Goal: Use online tool/utility: Utilize a website feature to perform a specific function

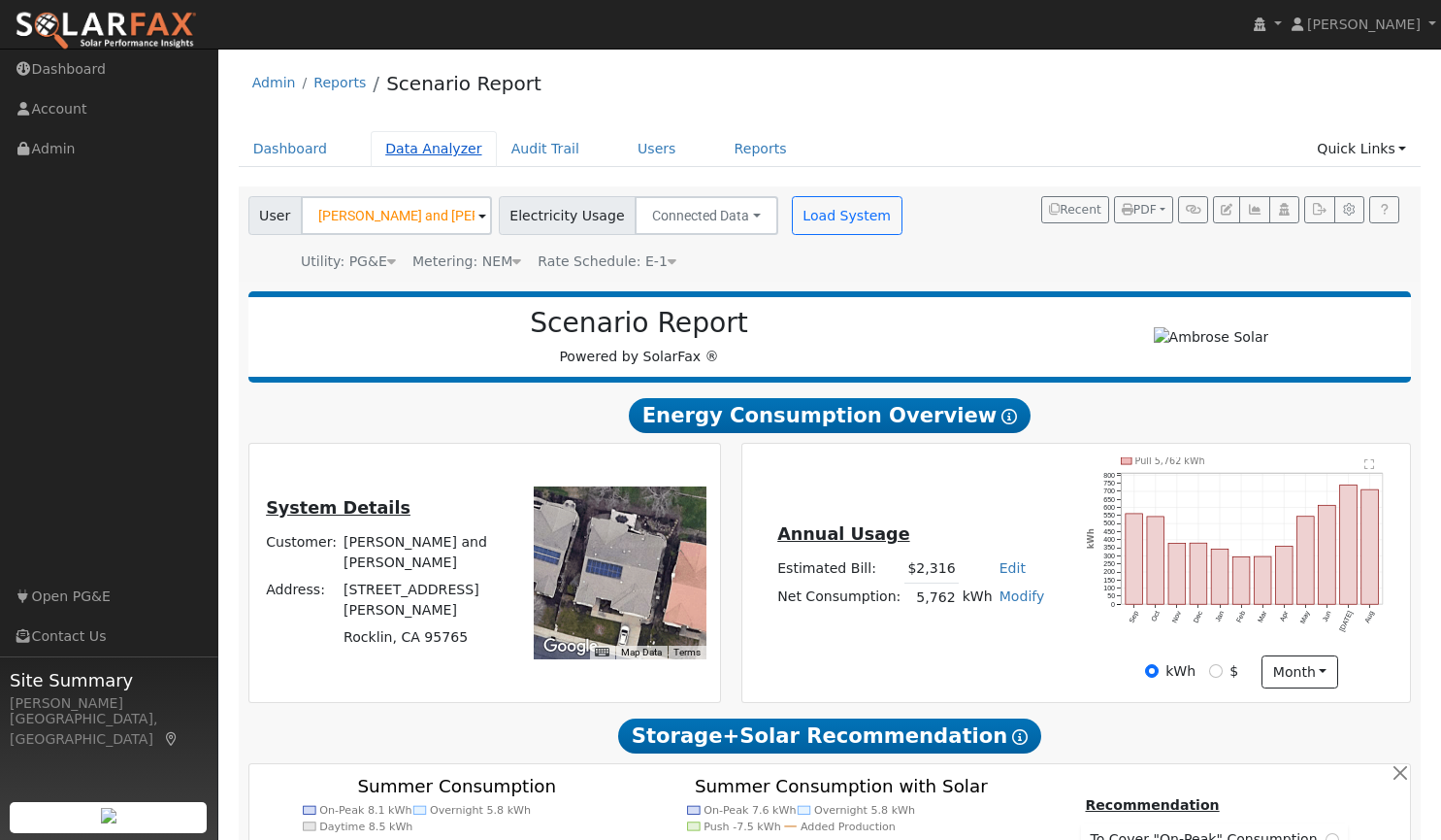
click at [410, 154] on link "Data Analyzer" at bounding box center [433, 148] width 126 height 36
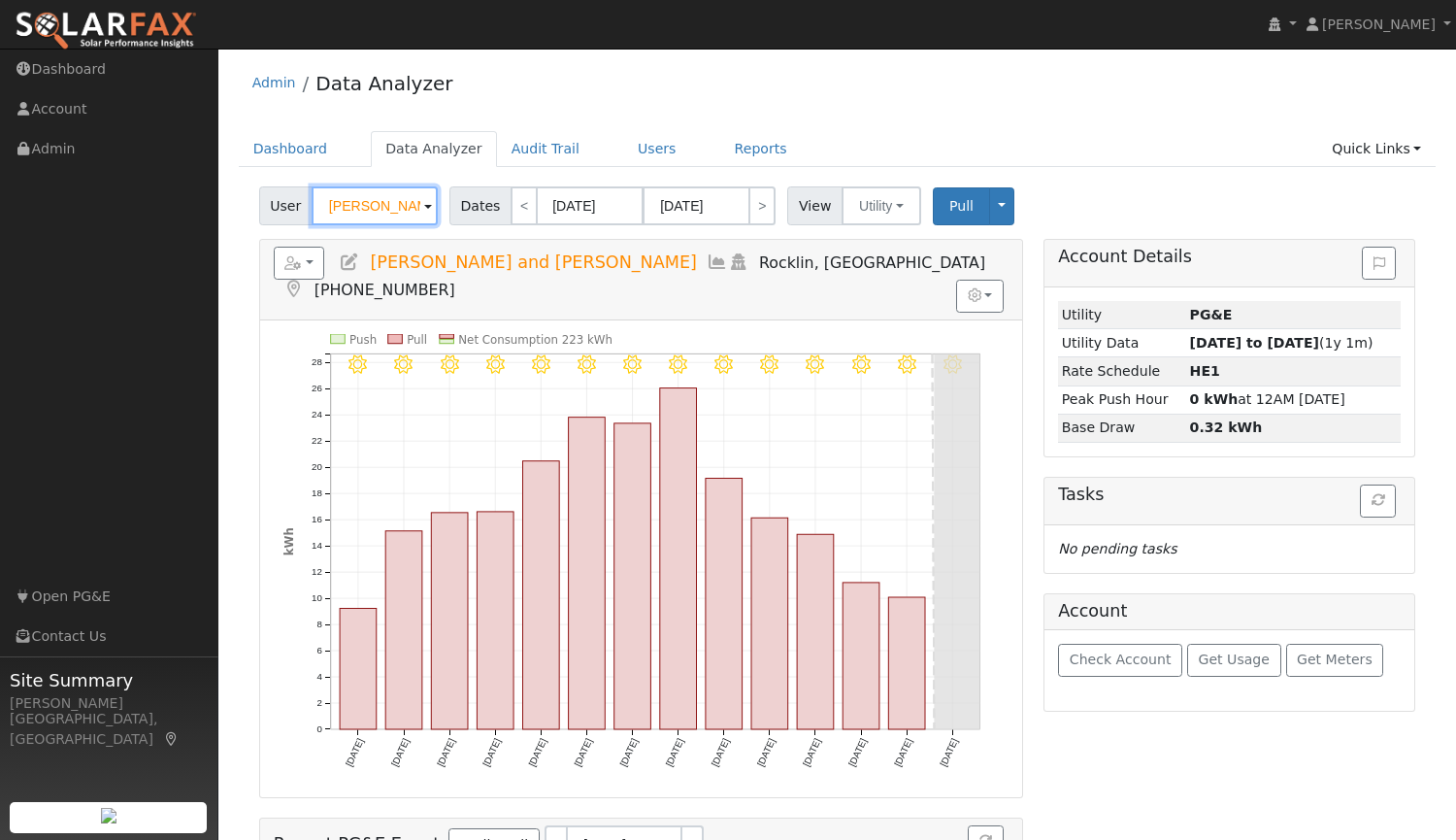
click at [387, 200] on input "[PERSON_NAME] and [PERSON_NAME]" at bounding box center [374, 206] width 126 height 39
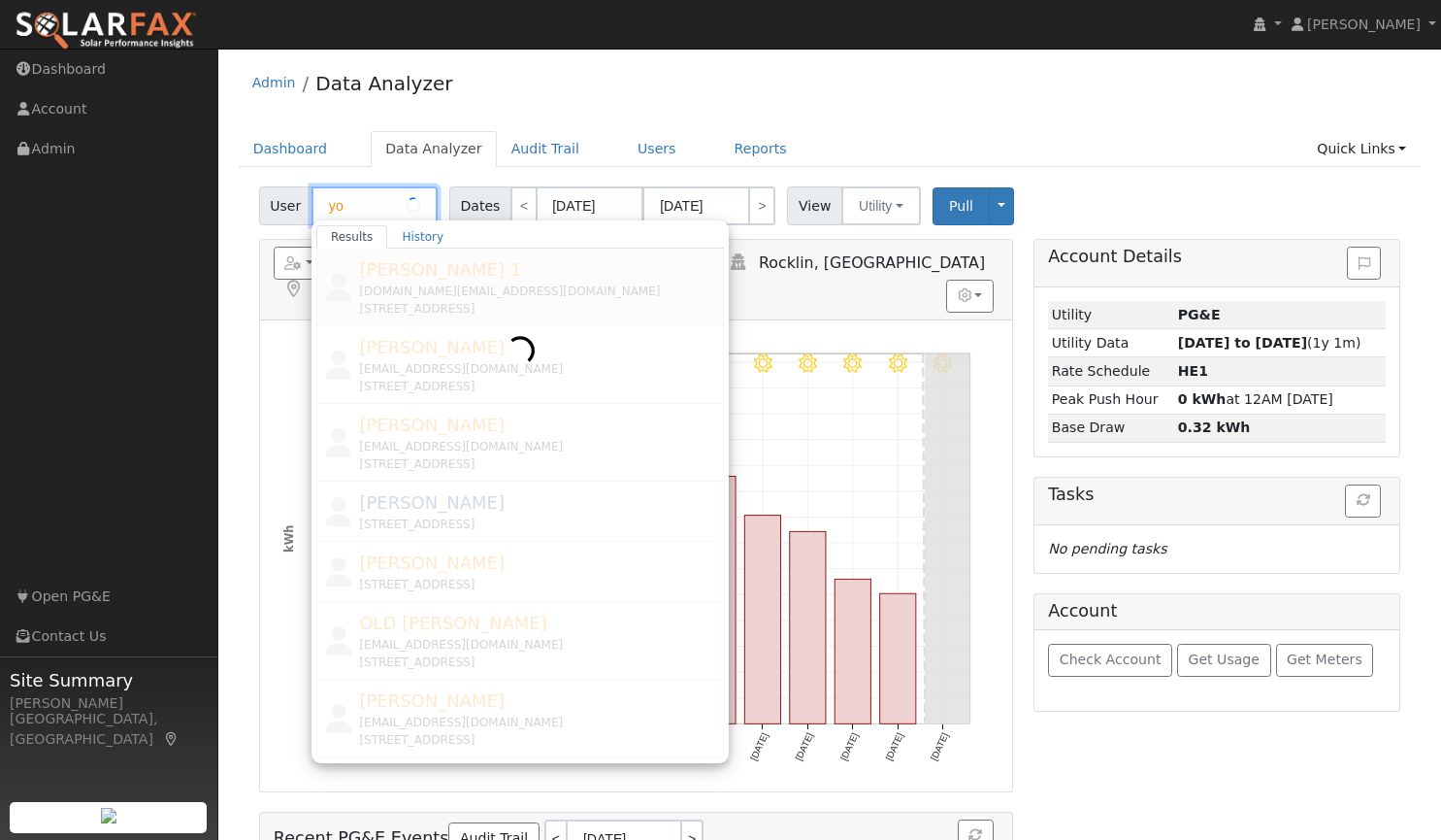
type input "y"
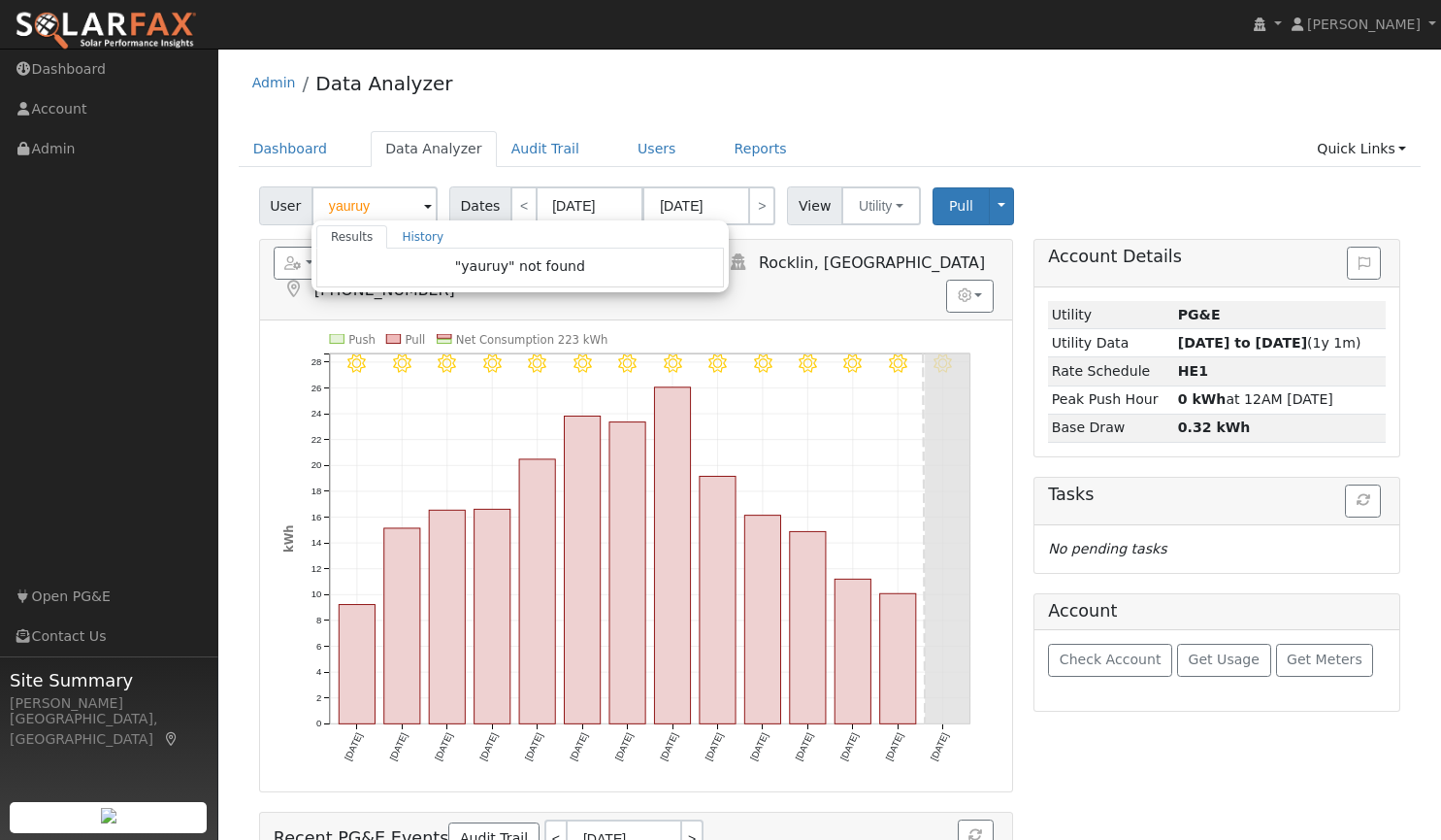
click at [239, 339] on div "User yauruy Results History "yauruy" not found Enter text to search History Joh…" at bounding box center [830, 613] width 1183 height 866
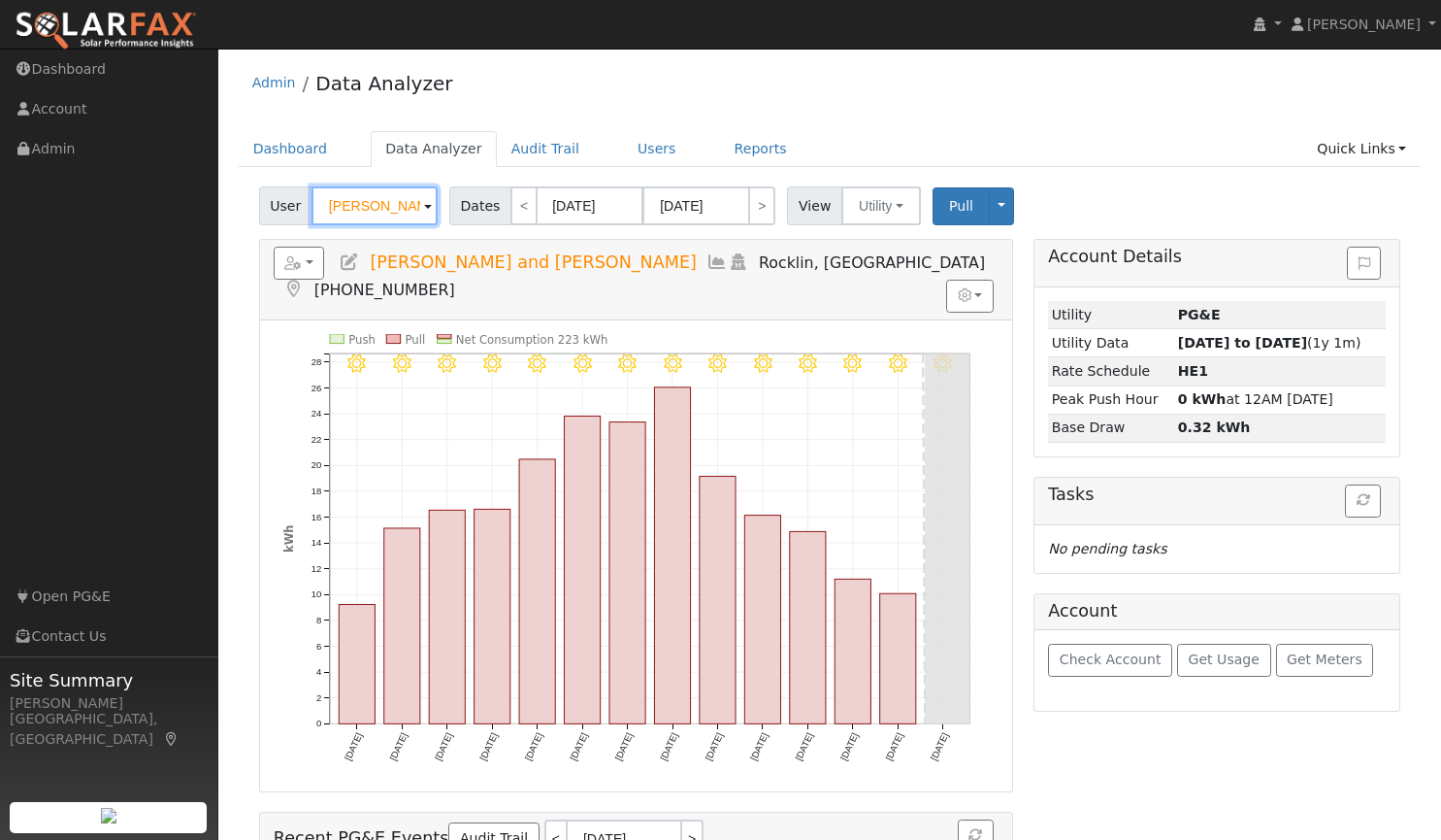
click at [410, 206] on input "John and Rose Maselli" at bounding box center [374, 206] width 126 height 39
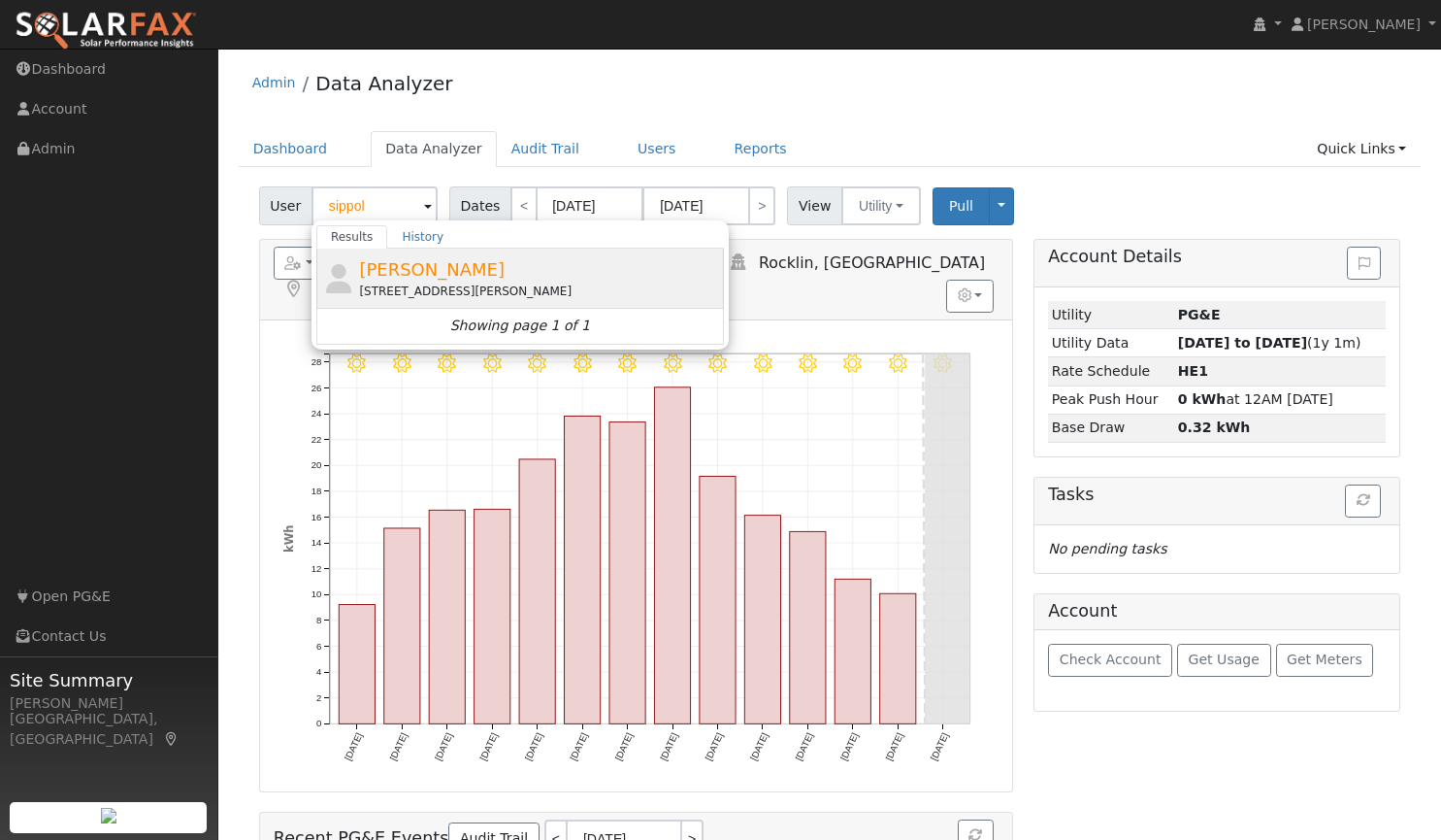
click at [430, 270] on span "[PERSON_NAME]" at bounding box center [431, 269] width 145 height 20
type input "[PERSON_NAME]"
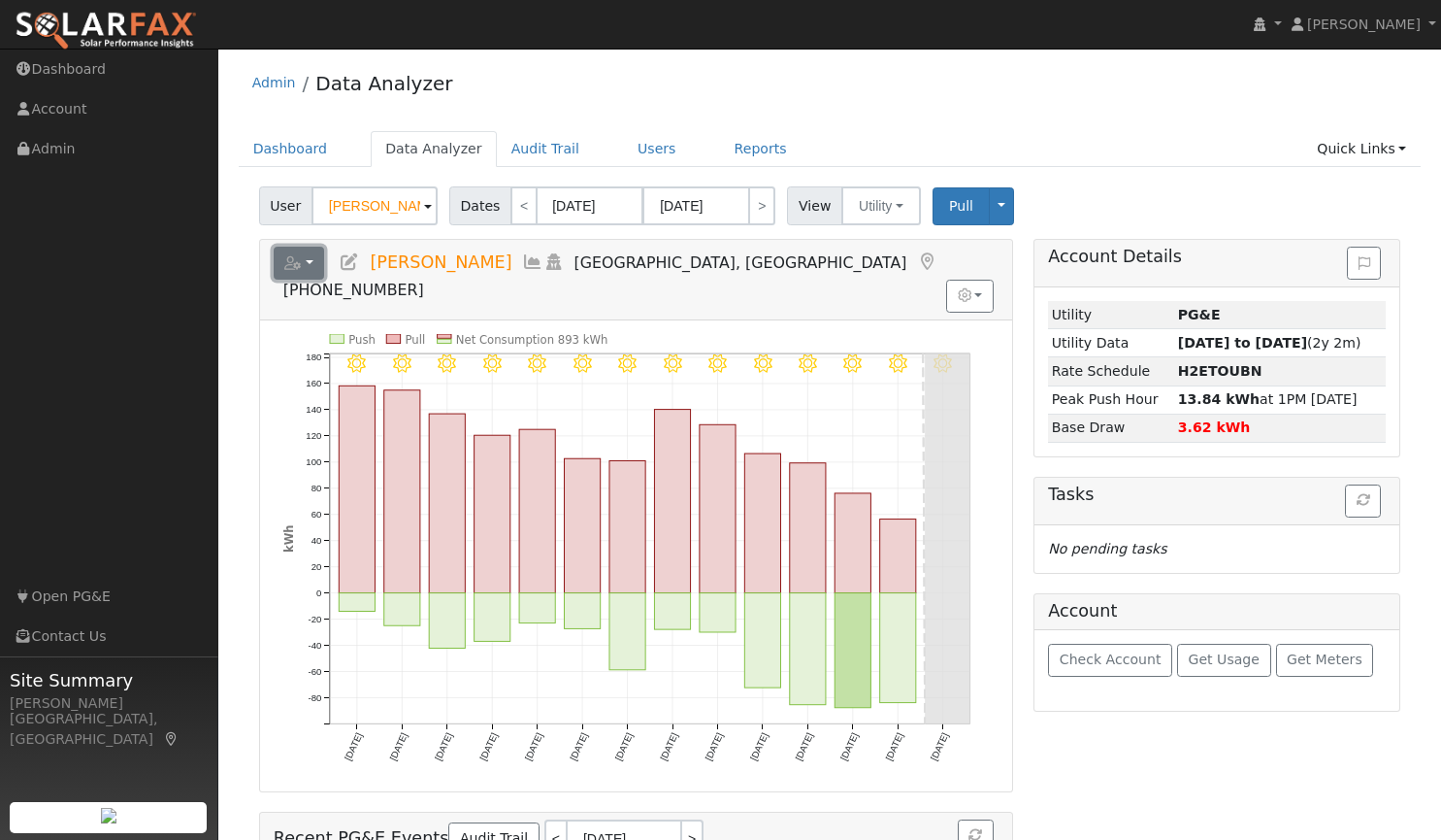
click at [308, 259] on button "button" at bounding box center [300, 263] width 52 height 33
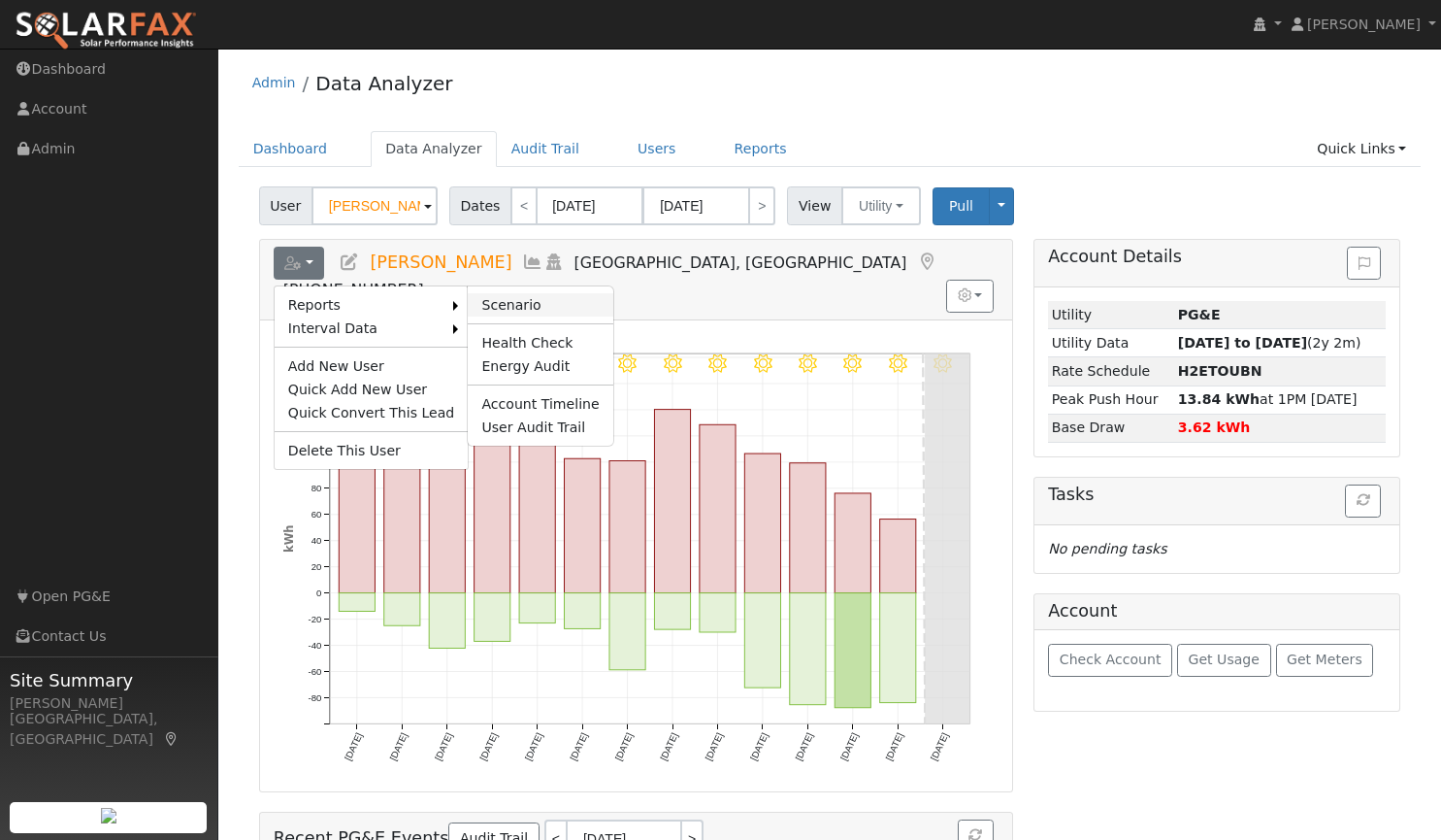
click at [482, 304] on link "Scenario" at bounding box center [540, 304] width 144 height 23
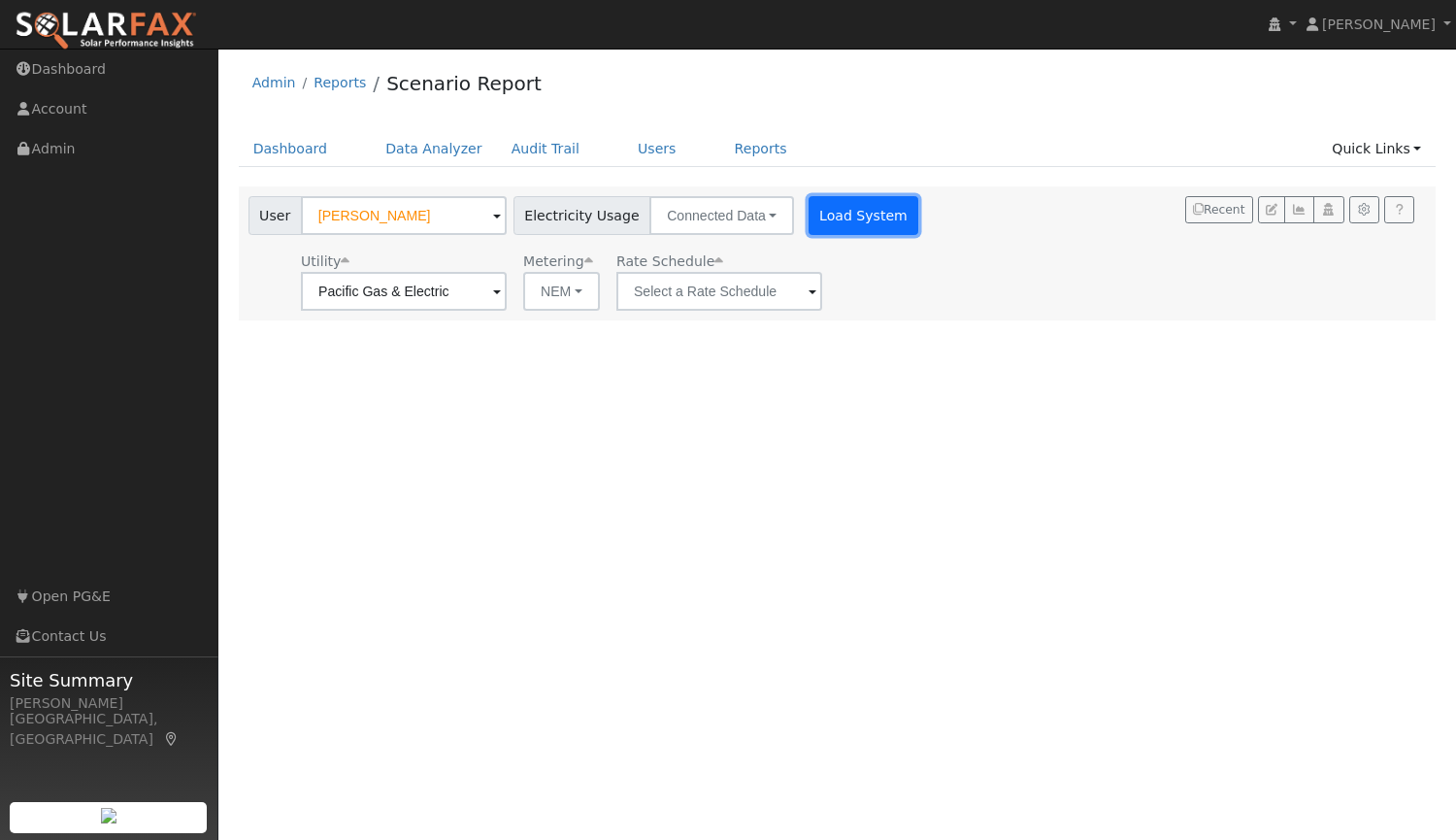
click at [842, 210] on button "Load System" at bounding box center [864, 216] width 110 height 39
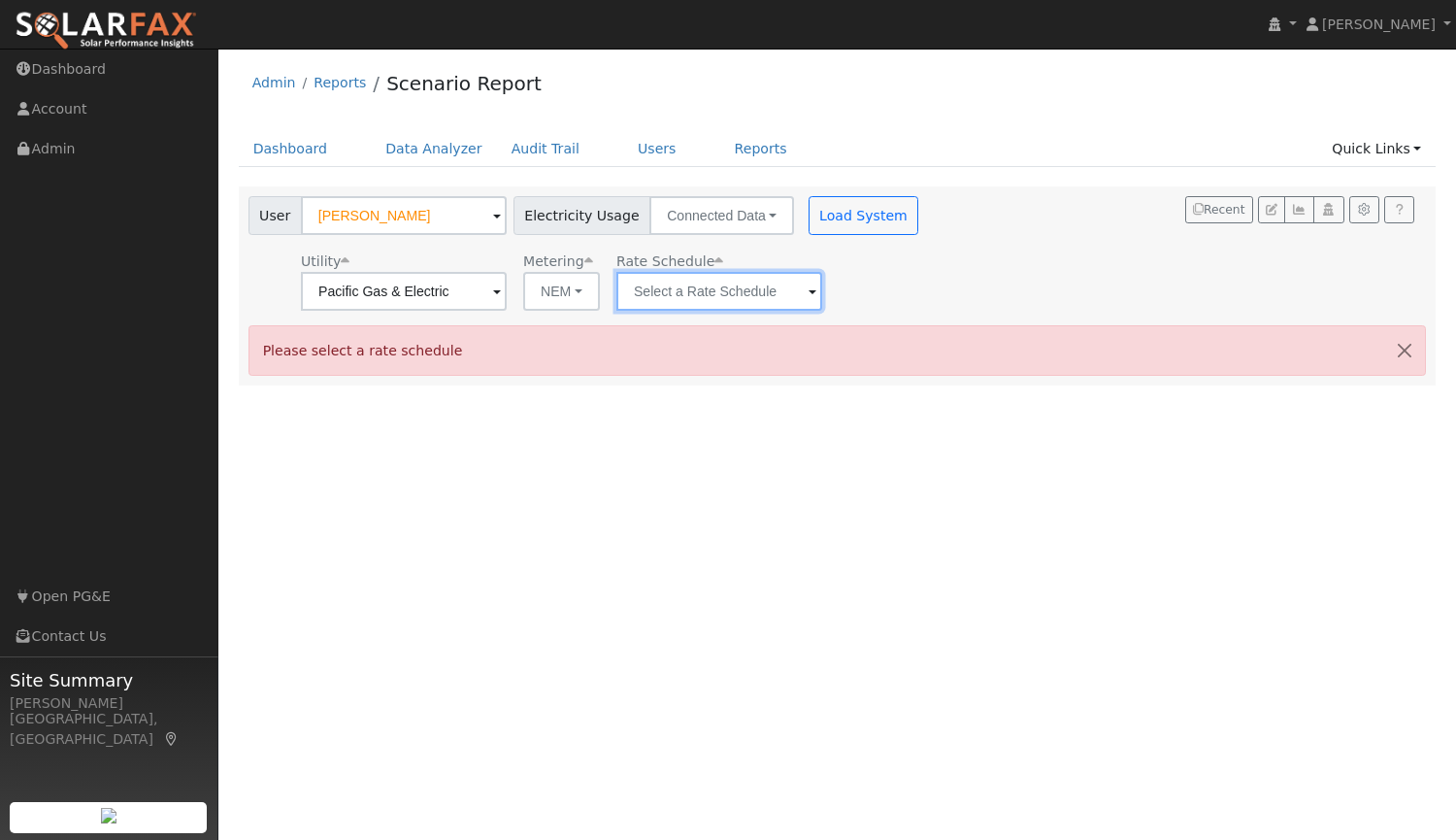
click at [767, 292] on input "text" at bounding box center [719, 292] width 206 height 39
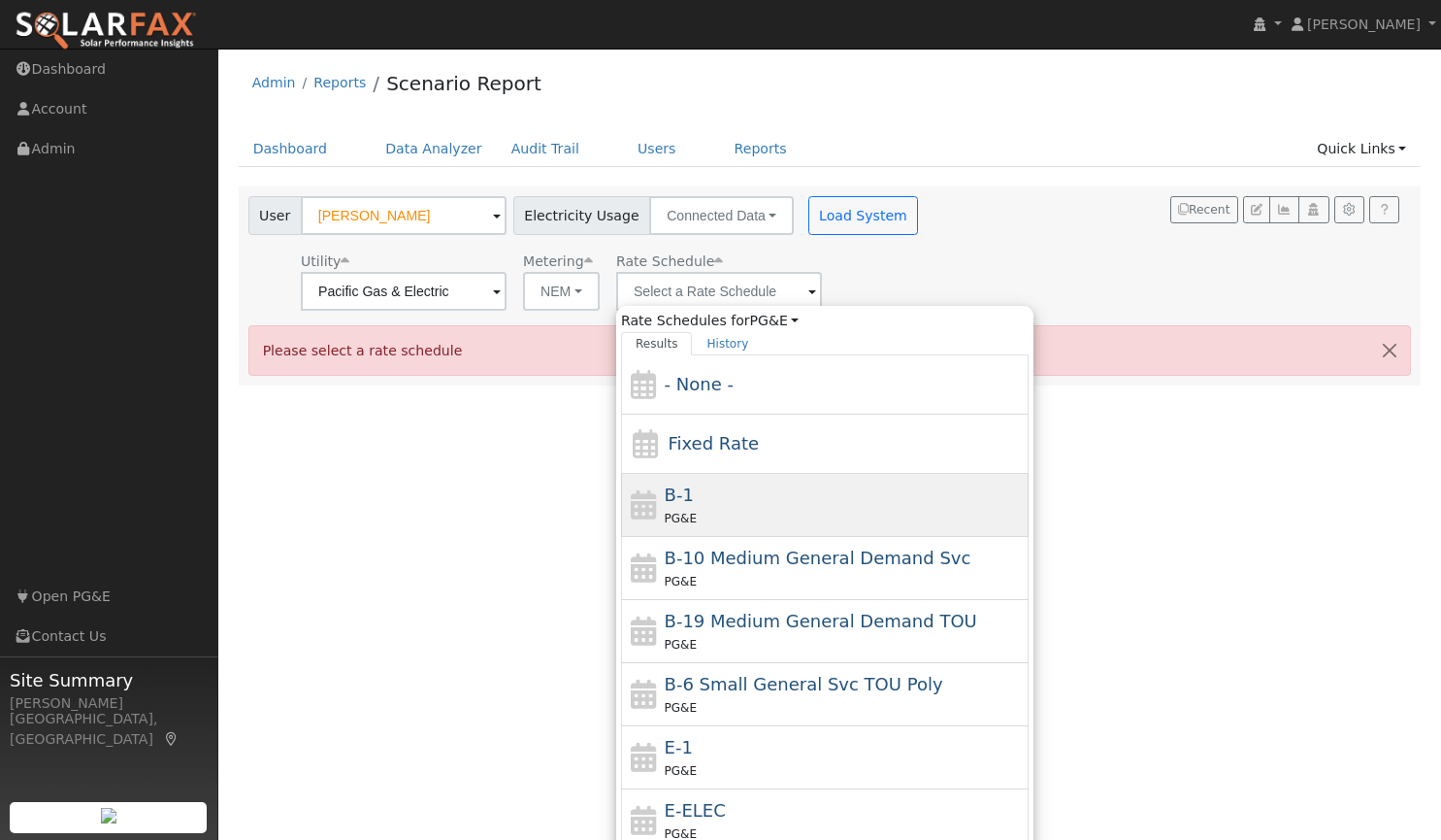
click at [668, 488] on span "B-1" at bounding box center [679, 494] width 29 height 20
type input "B-1"
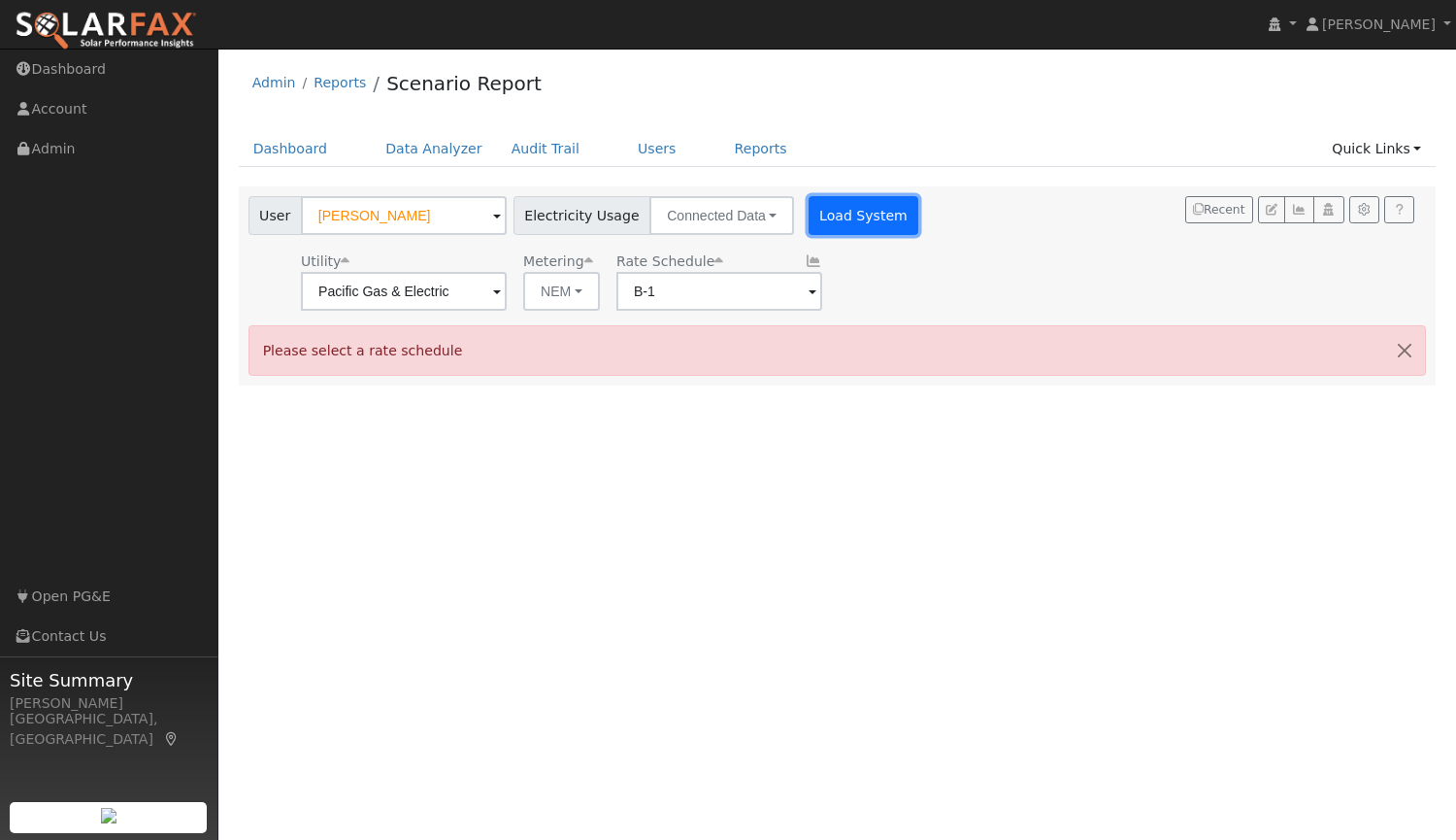
click at [842, 222] on button "Load System" at bounding box center [864, 216] width 110 height 39
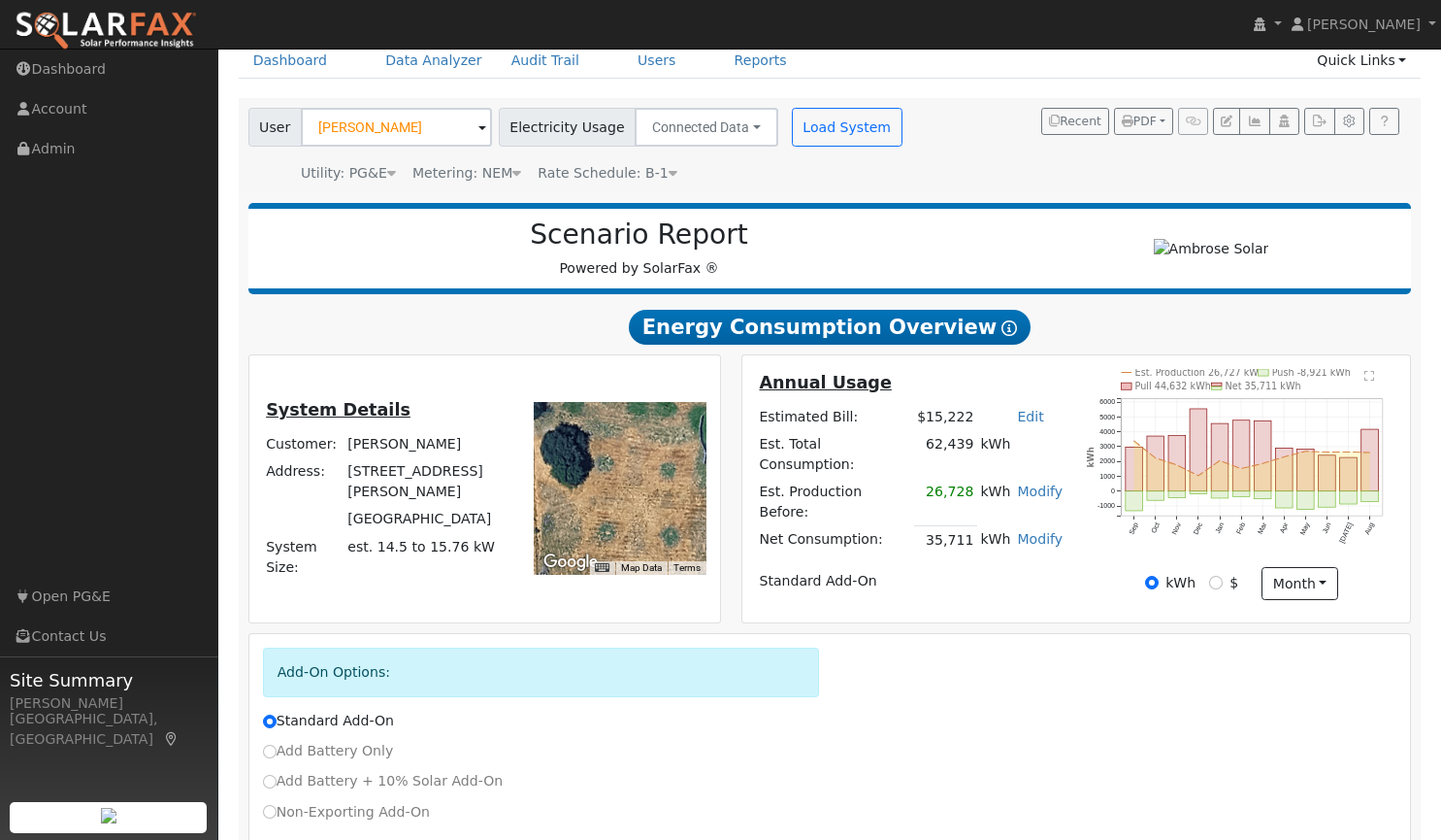
scroll to position [198, 0]
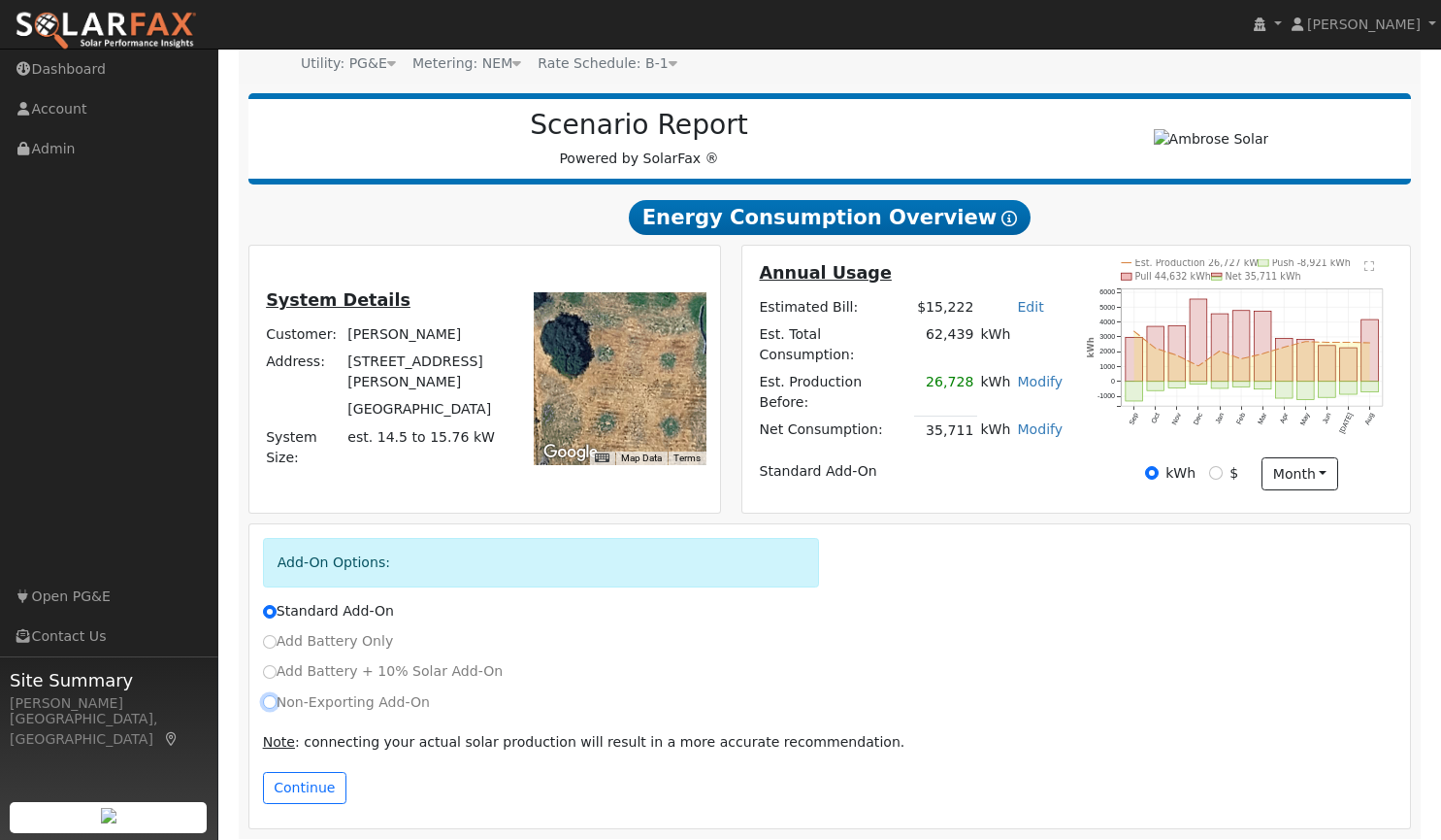
click at [270, 695] on input "Non-Exporting Add-On" at bounding box center [270, 701] width 14 height 14
radio input "true"
radio input "false"
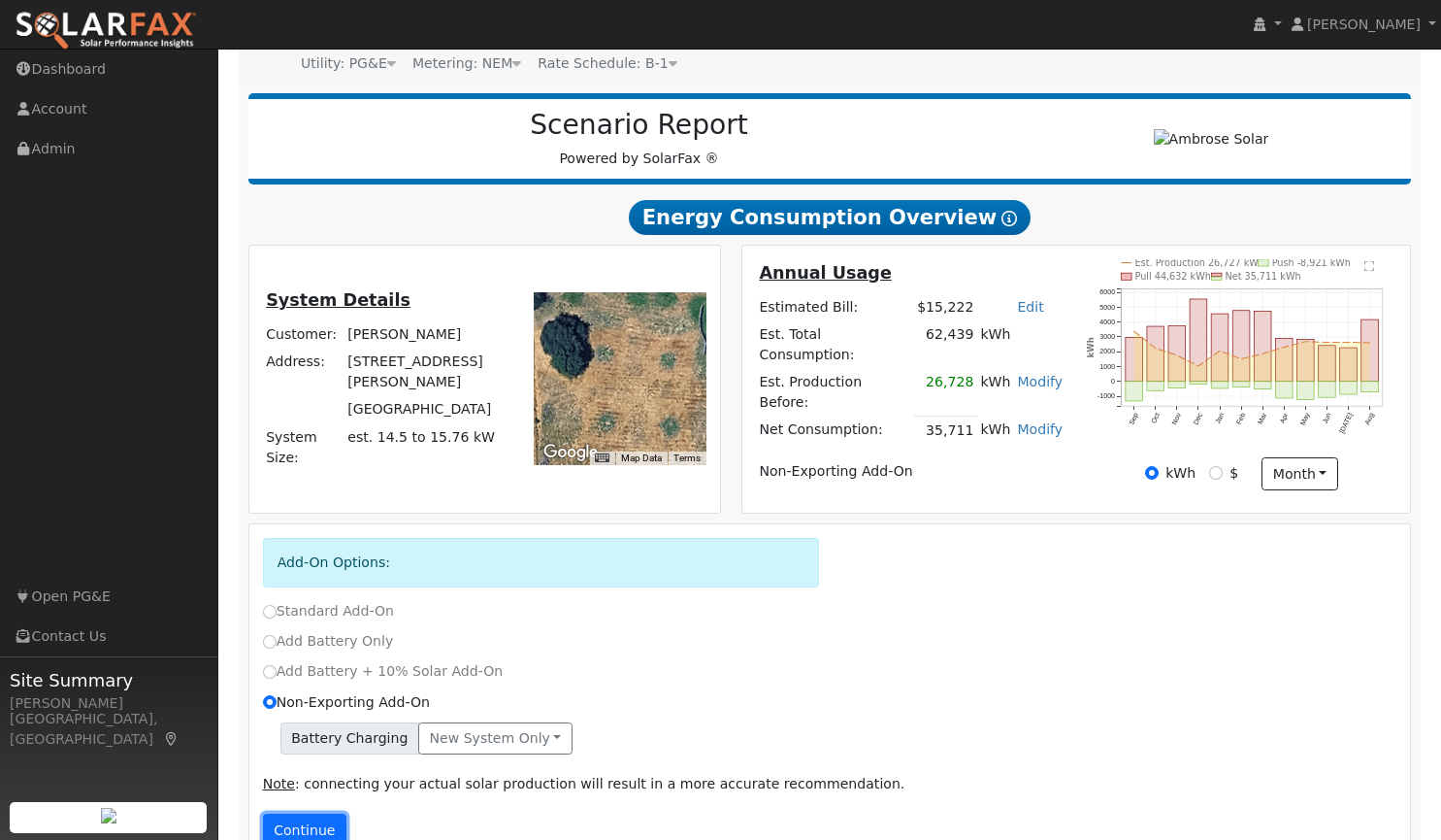
click at [321, 816] on button "Continue" at bounding box center [305, 830] width 84 height 33
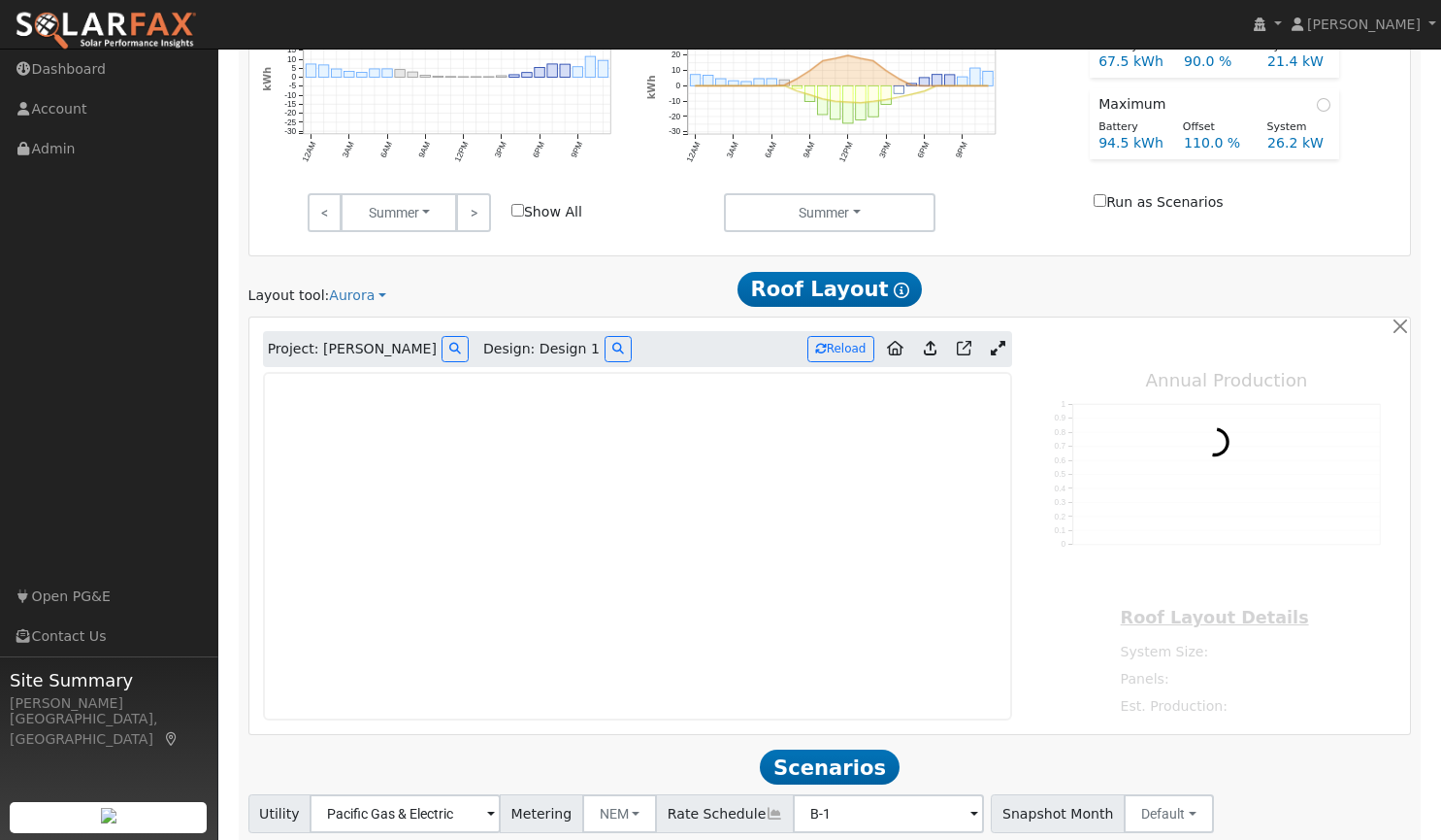
scroll to position [1217, 0]
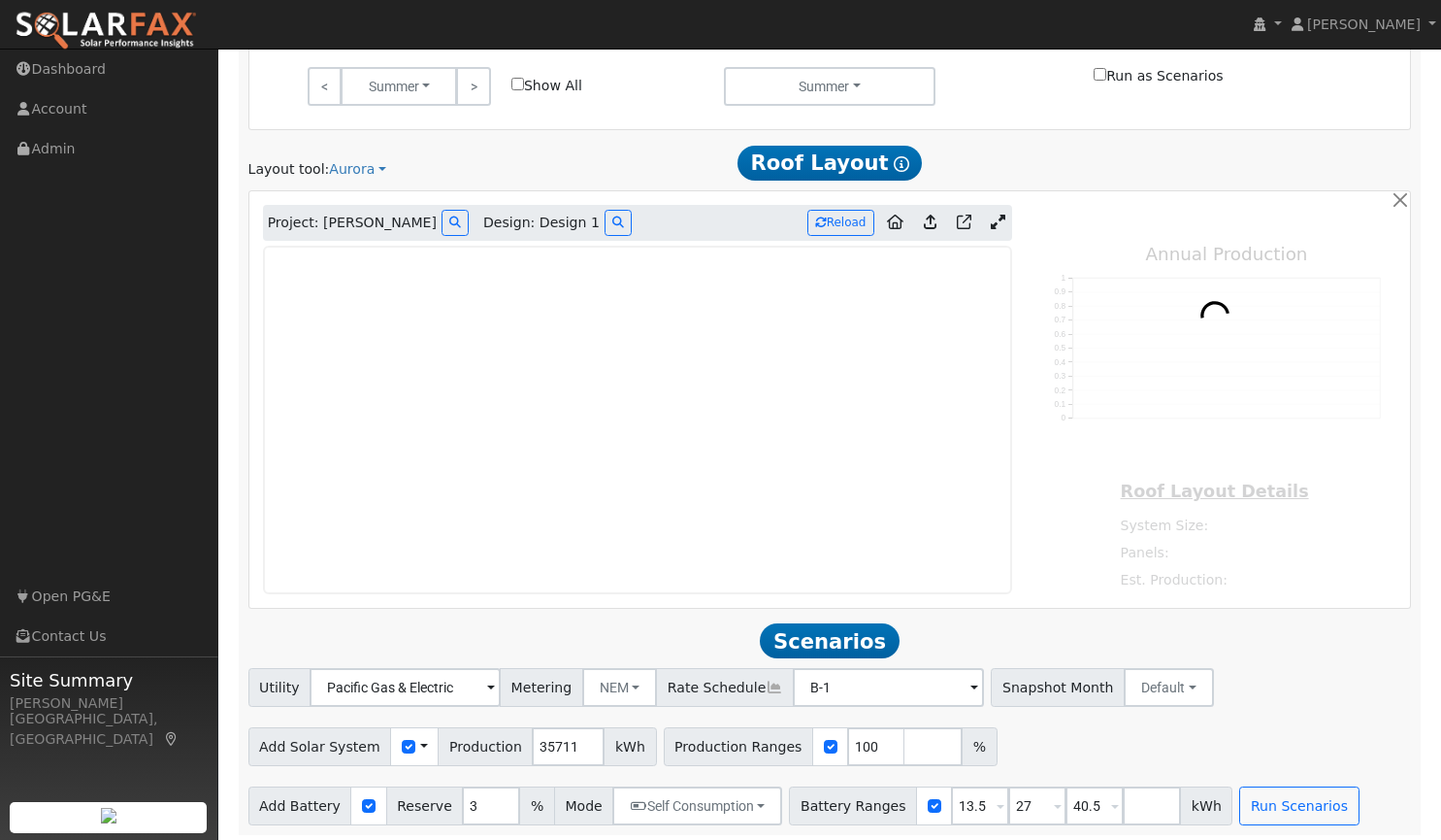
type input "35511"
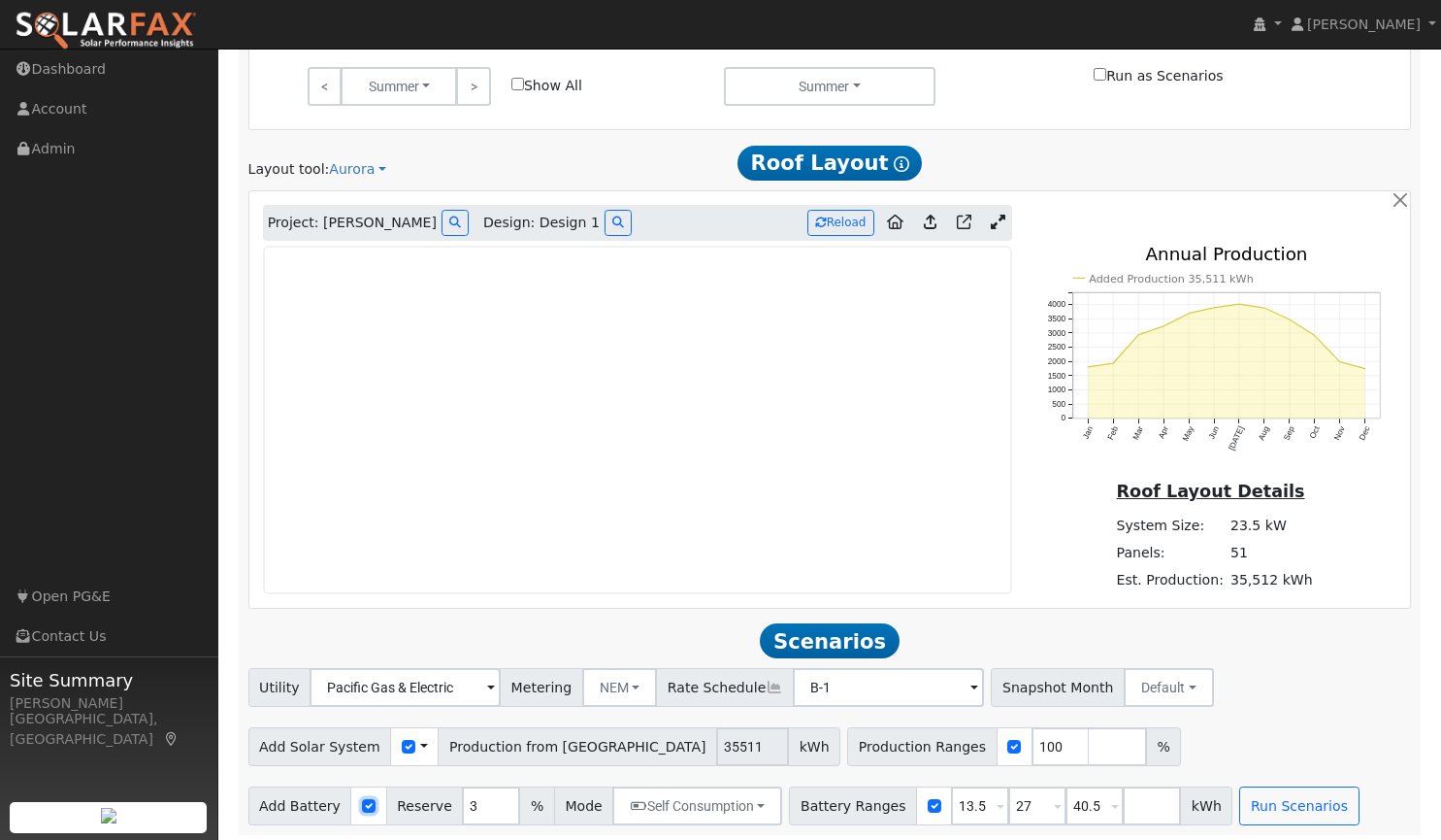
click at [362, 803] on input "checkbox" at bounding box center [369, 806] width 14 height 14
checkbox input "false"
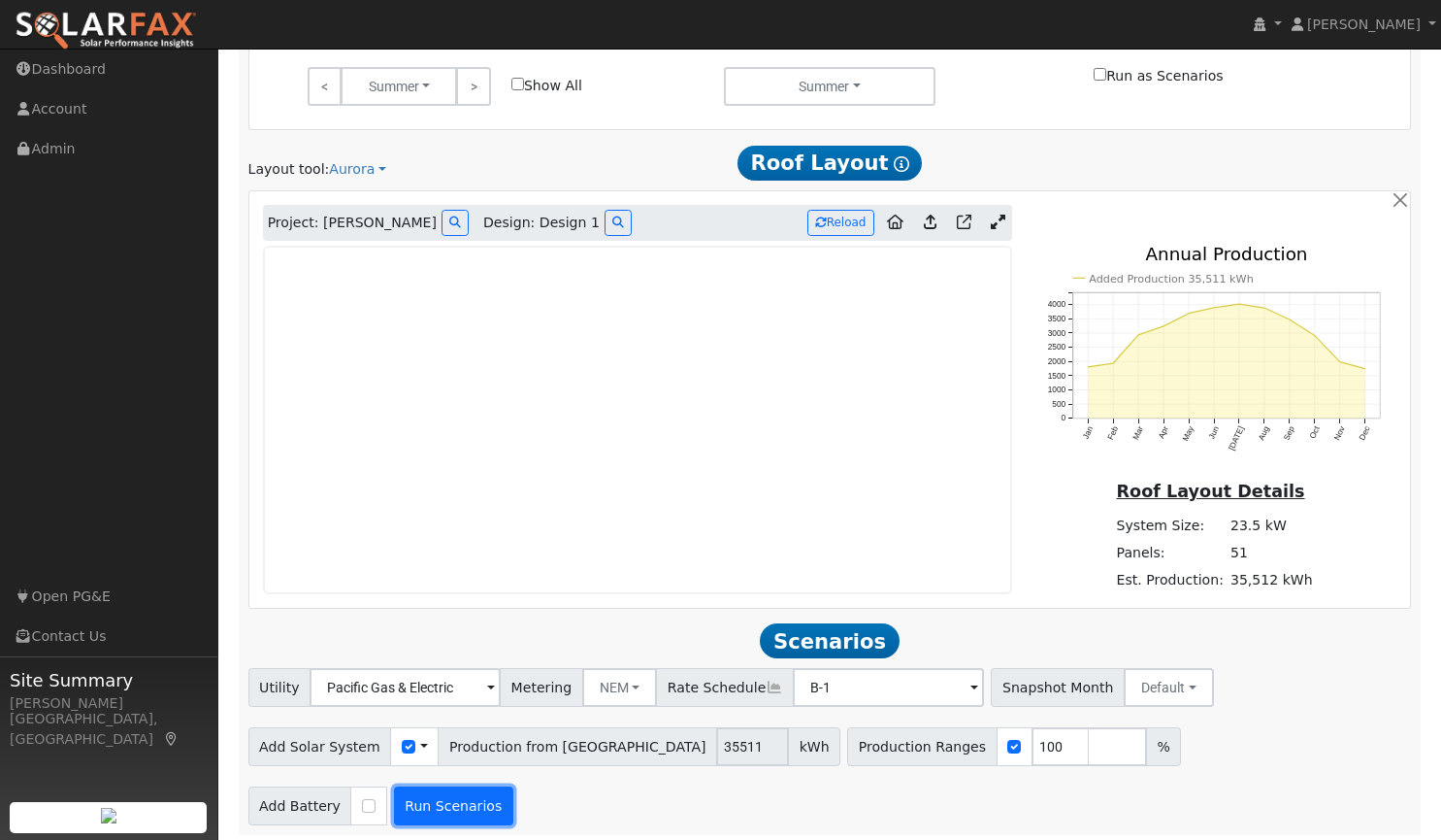
click at [459, 803] on button "Run Scenarios" at bounding box center [454, 806] width 119 height 39
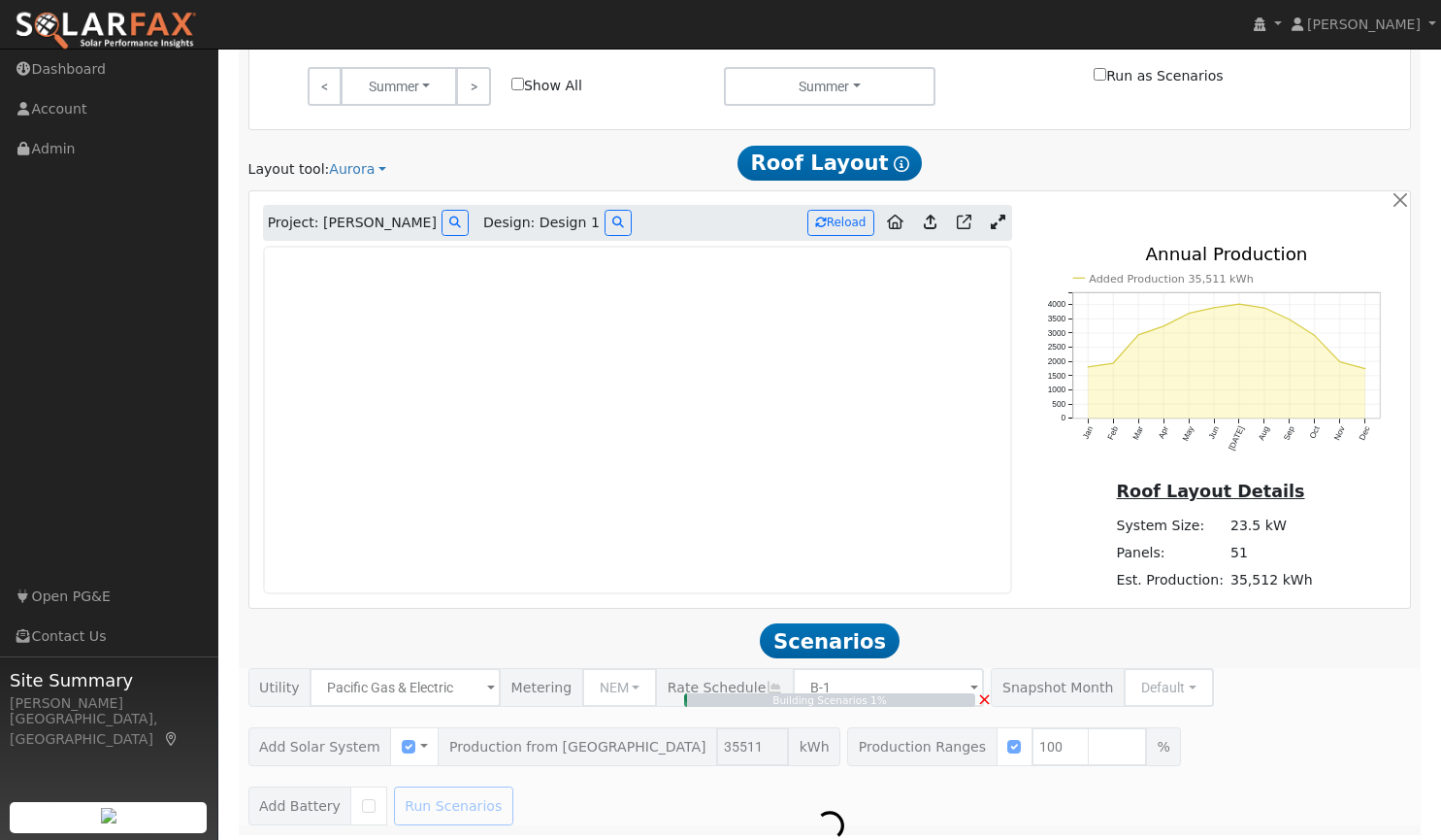
type input "23.7"
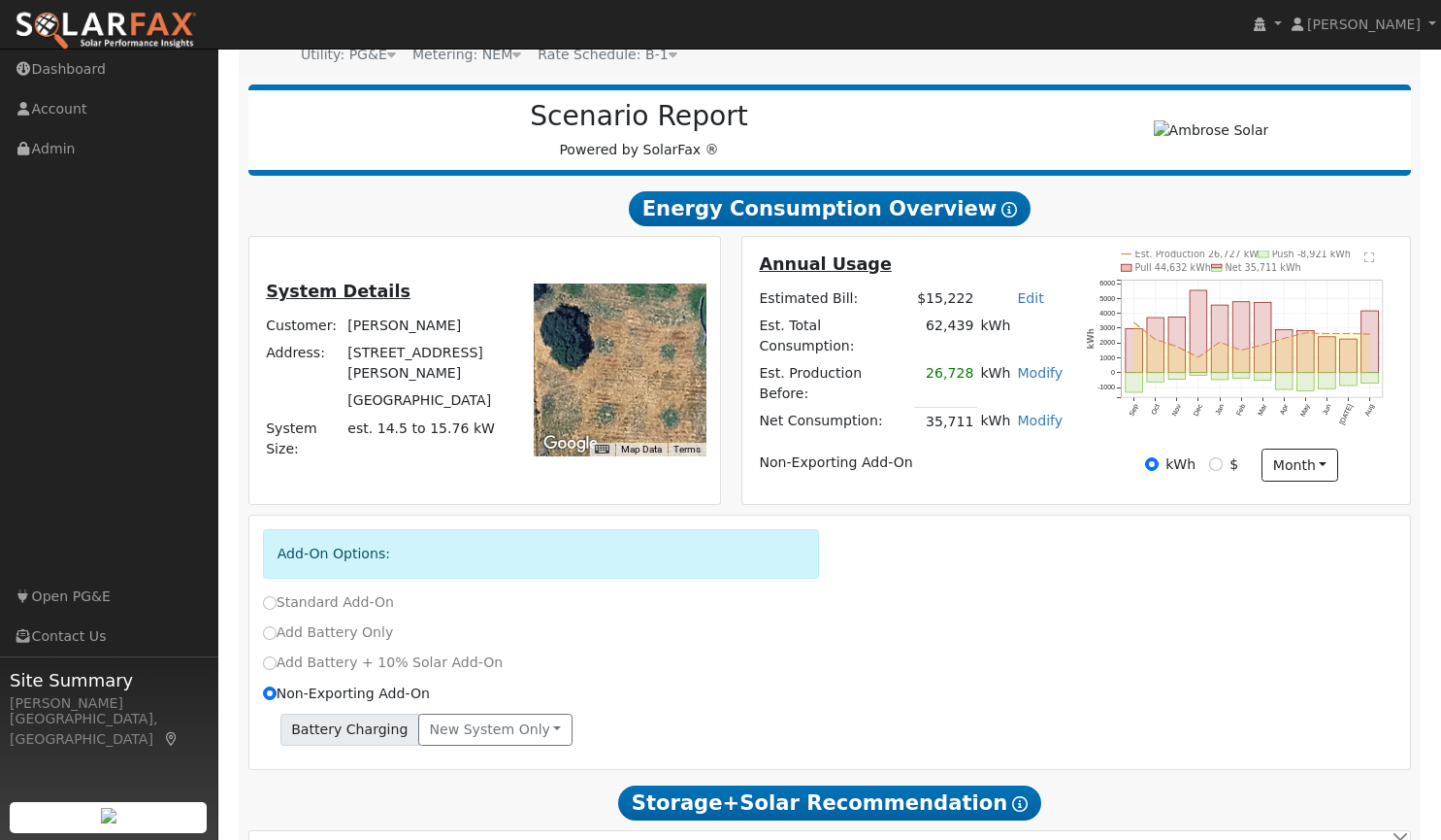
scroll to position [206, 0]
